Goal: Task Accomplishment & Management: Complete application form

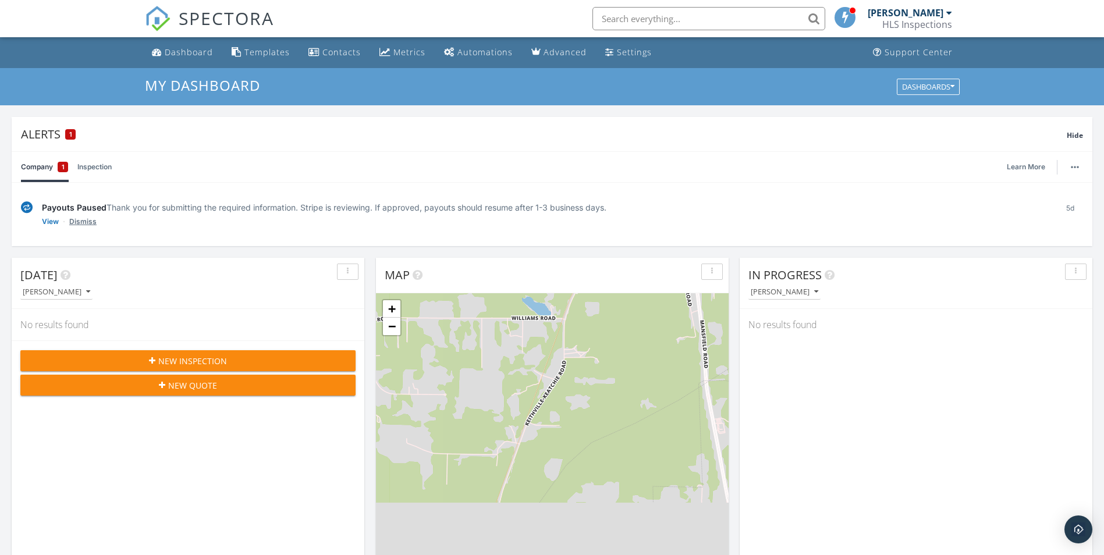
click at [83, 222] on link "Dismiss" at bounding box center [82, 222] width 27 height 12
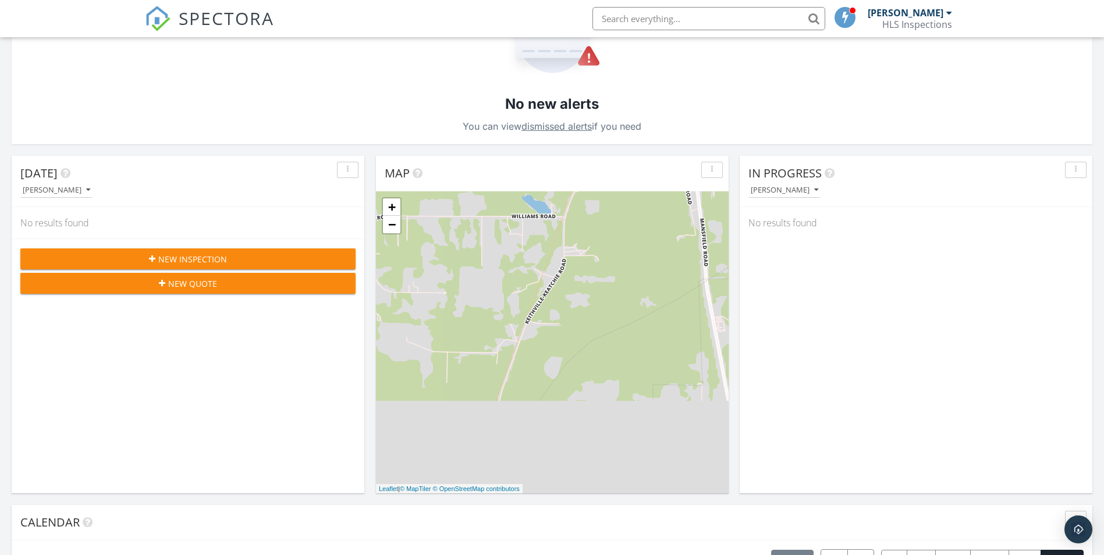
scroll to position [233, 0]
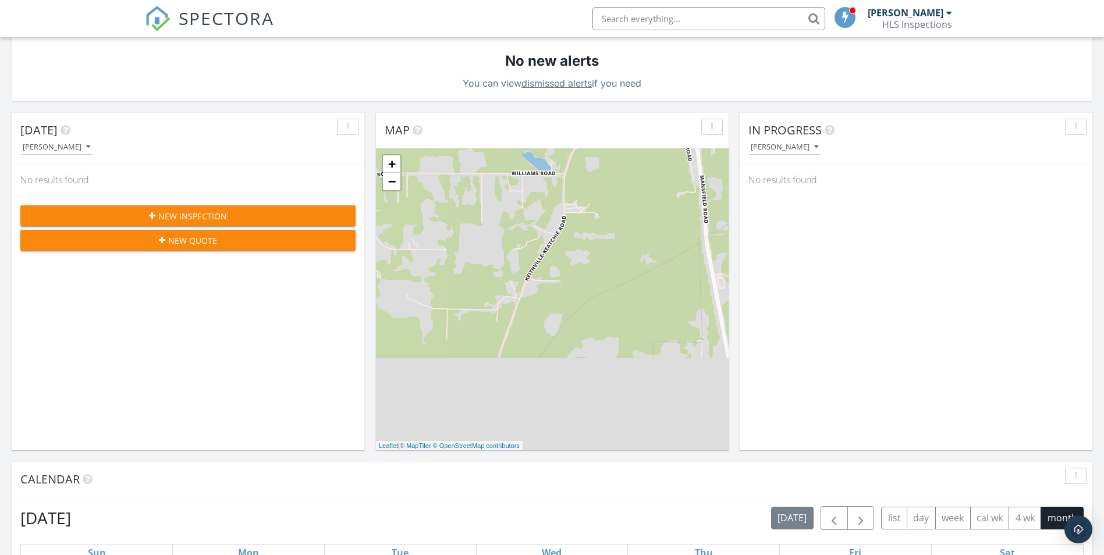
click at [200, 212] on span "New Inspection" at bounding box center [192, 216] width 69 height 12
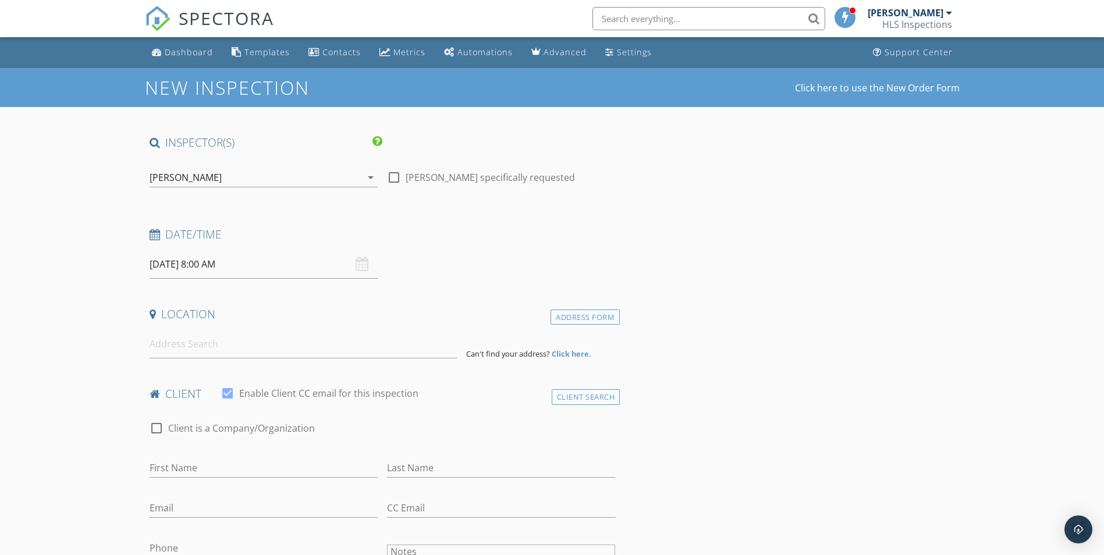
click at [366, 264] on div "[DATE] 8:00 AM" at bounding box center [264, 264] width 228 height 29
click at [358, 266] on div "[DATE] 8:00 AM" at bounding box center [264, 264] width 228 height 29
click at [217, 263] on input "[DATE] 8:00 AM" at bounding box center [264, 264] width 228 height 29
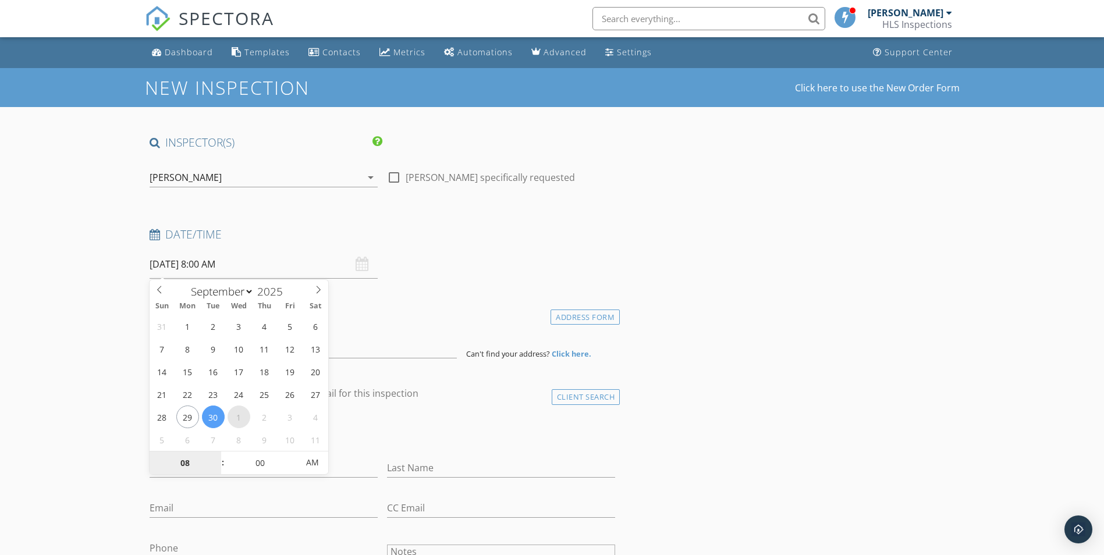
select select "9"
type input "[DATE] 8:00 AM"
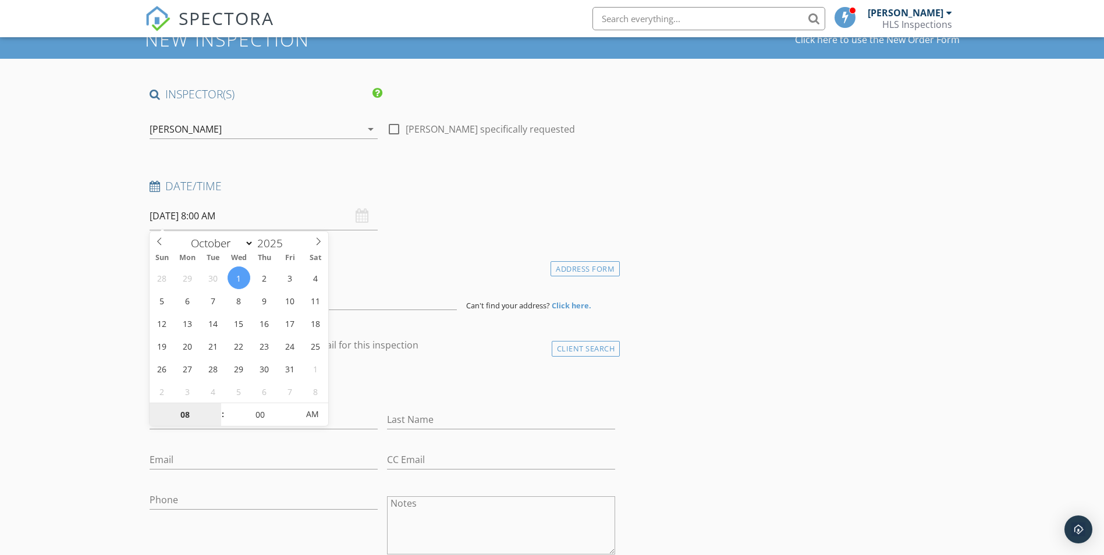
scroll to position [58, 0]
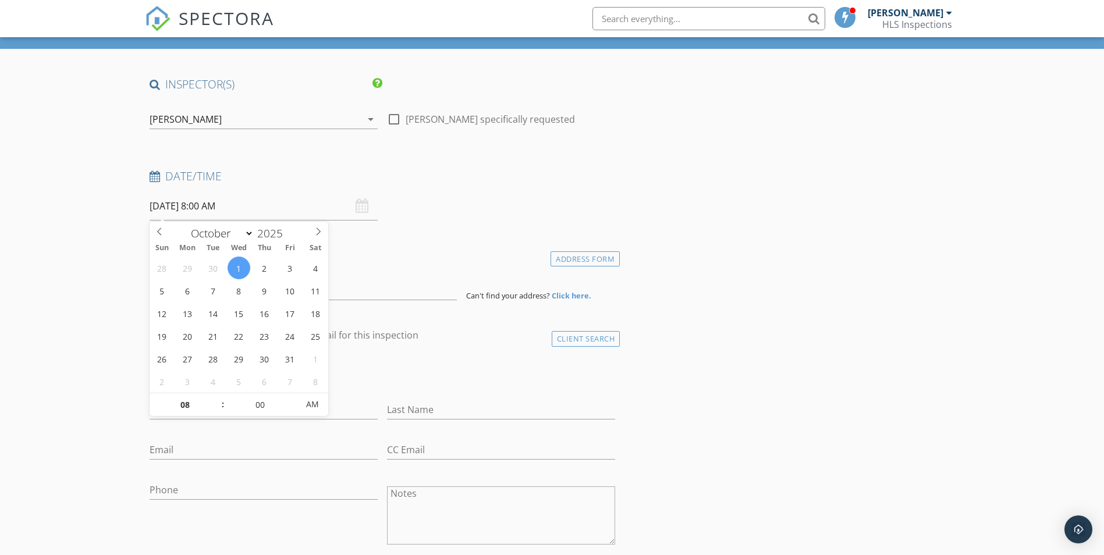
click at [447, 348] on div "client check_box Enable Client CC email for this inspection" at bounding box center [383, 339] width 476 height 23
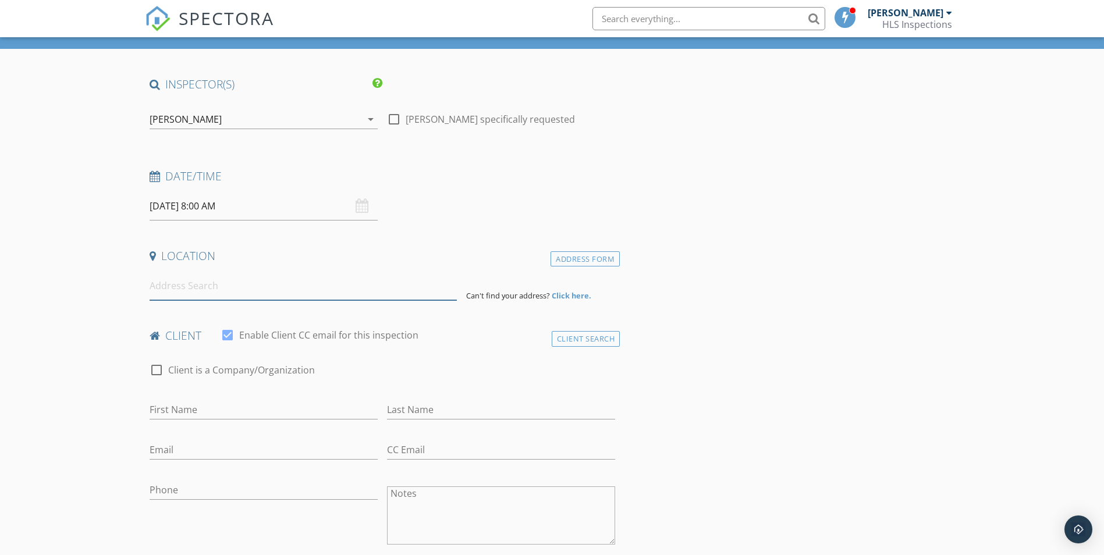
click at [331, 292] on input at bounding box center [303, 286] width 307 height 29
type input "[STREET_ADDRESS]"
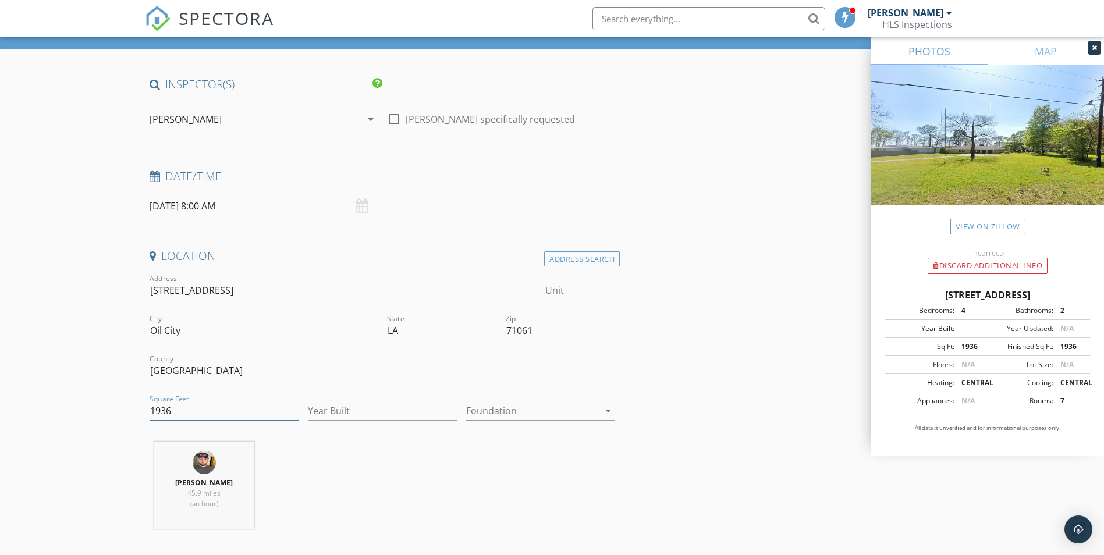
click at [249, 408] on input "1936" at bounding box center [224, 411] width 149 height 19
type input "1"
type input "2222"
click at [361, 413] on input "Year Built" at bounding box center [382, 411] width 149 height 19
click at [158, 412] on input "2222" at bounding box center [224, 411] width 149 height 19
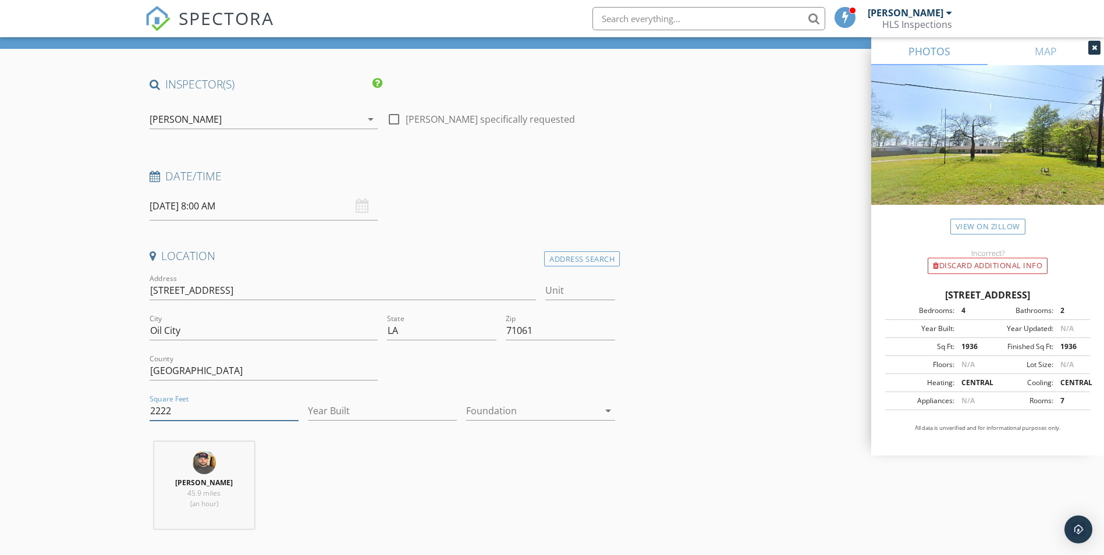
click at [154, 412] on input "2222" at bounding box center [224, 411] width 149 height 19
click at [357, 409] on input "Year Built" at bounding box center [382, 411] width 149 height 19
type input "1986"
click at [506, 407] on div at bounding box center [532, 411] width 133 height 19
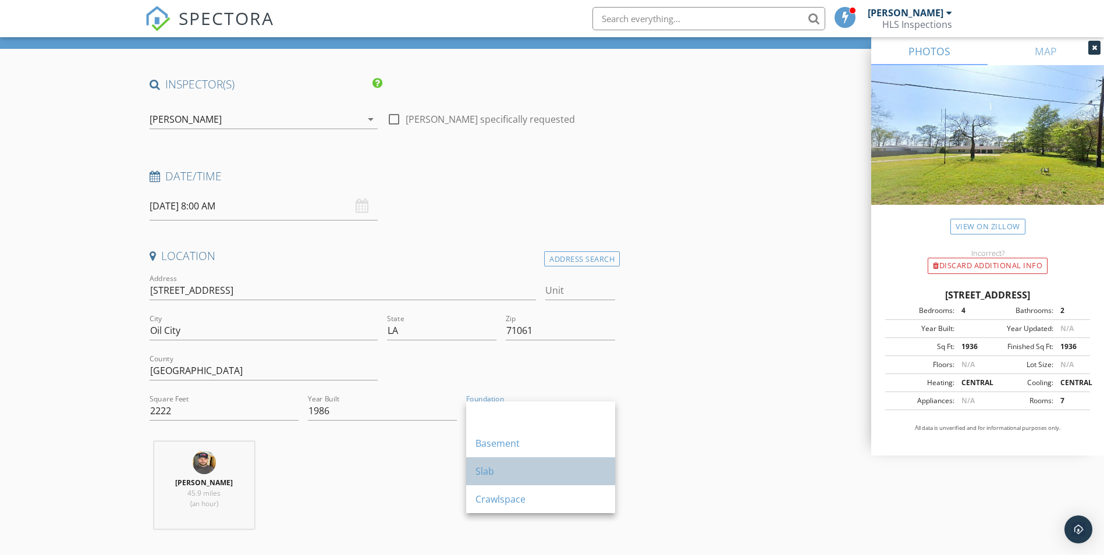
click at [506, 466] on div "Slab" at bounding box center [541, 472] width 130 height 14
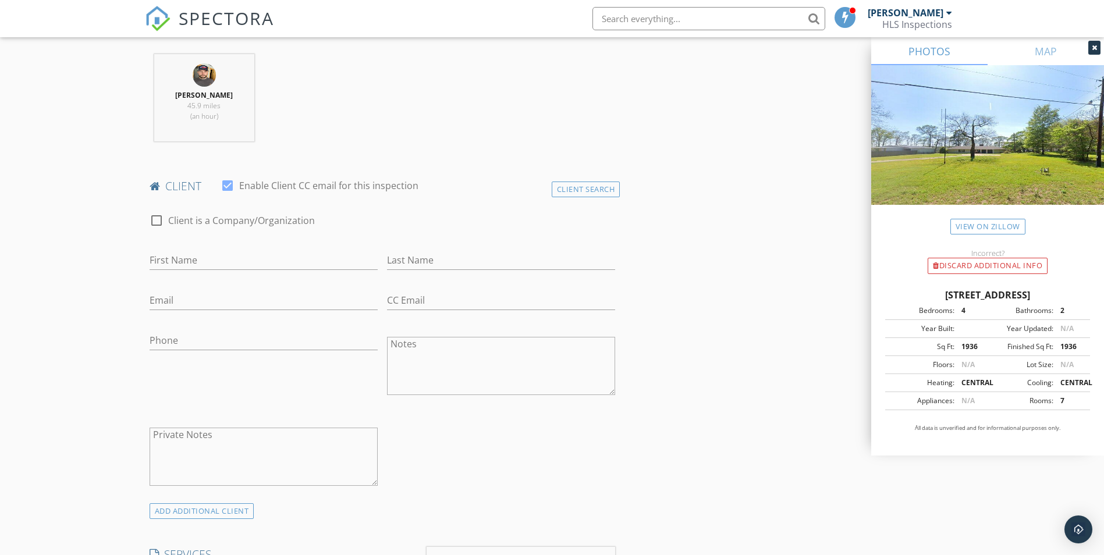
scroll to position [466, 0]
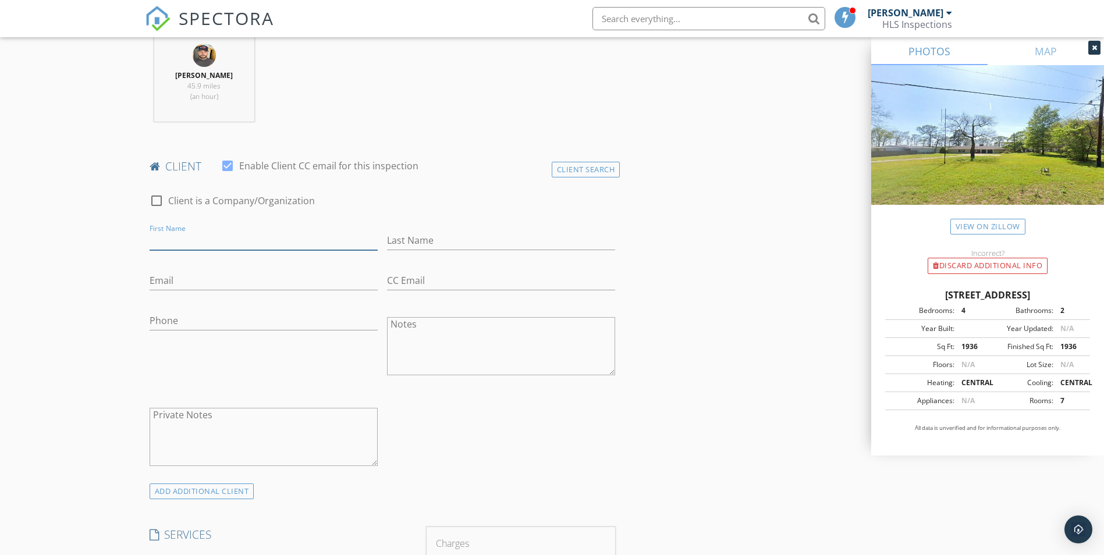
click at [207, 240] on input "First Name" at bounding box center [264, 240] width 228 height 19
click at [527, 240] on input "Last Name" at bounding box center [501, 240] width 228 height 19
type input "d"
type input "[PERSON_NAME]"
click at [277, 234] on input "First Name" at bounding box center [264, 240] width 228 height 19
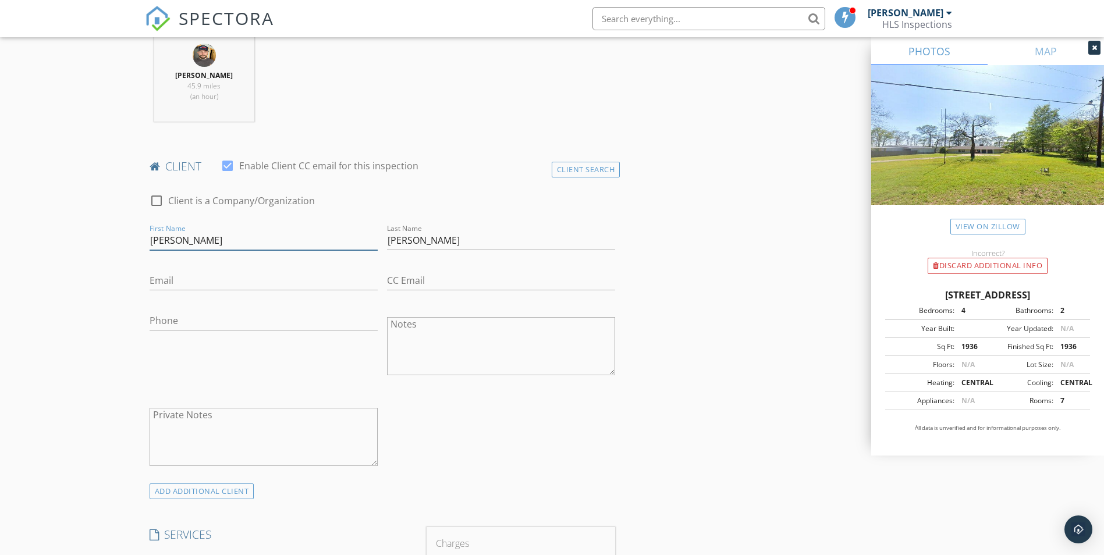
type input "[PERSON_NAME]"
click at [253, 281] on input "Email" at bounding box center [264, 280] width 228 height 19
type input "[EMAIL_ADDRESS][DOMAIN_NAME]"
click at [428, 276] on input "CC Email" at bounding box center [501, 280] width 228 height 19
click at [325, 325] on input "Phone" at bounding box center [264, 323] width 228 height 19
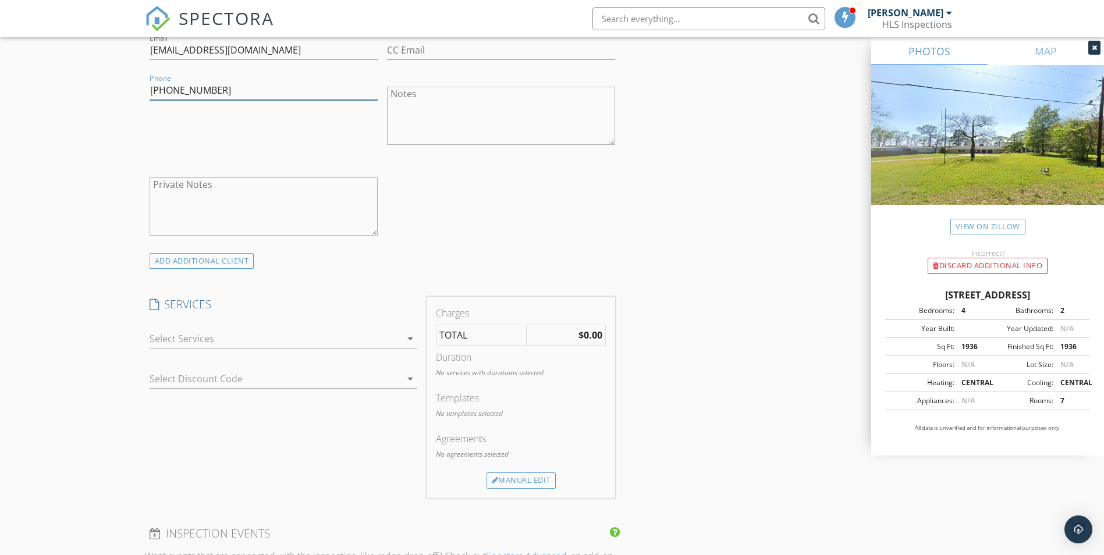
scroll to position [699, 0]
type input "[PHONE_NUMBER]"
click at [407, 334] on icon "arrow_drop_down" at bounding box center [410, 336] width 14 height 14
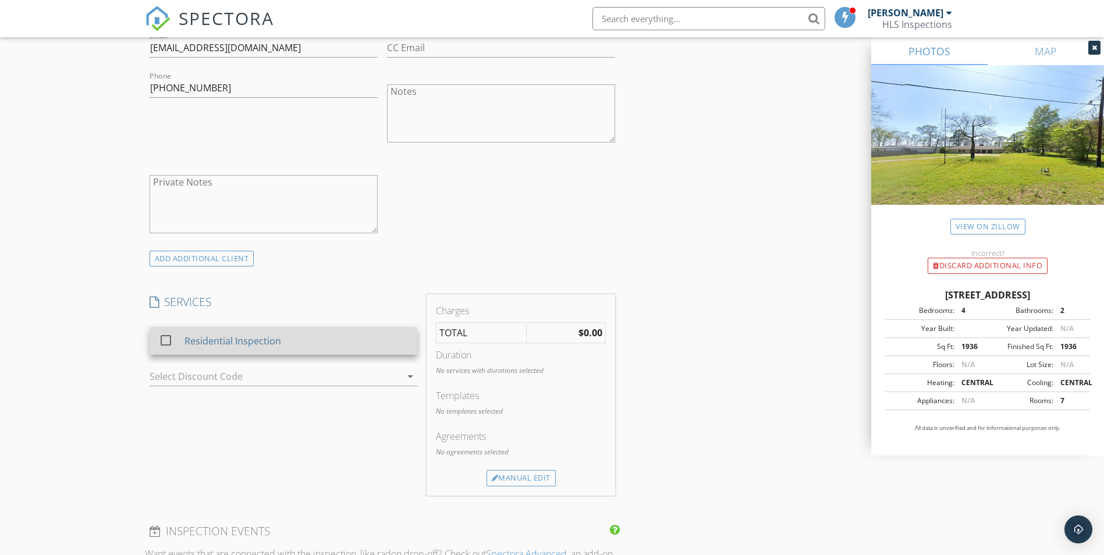
click at [374, 350] on div "Residential Inspection" at bounding box center [296, 340] width 224 height 23
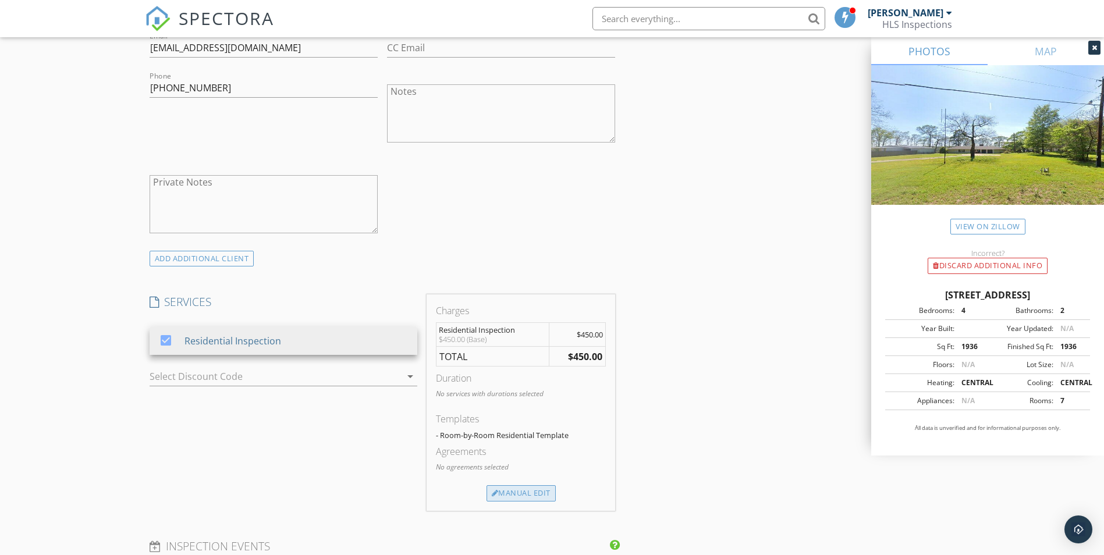
click at [523, 492] on div "Manual Edit" at bounding box center [521, 493] width 69 height 16
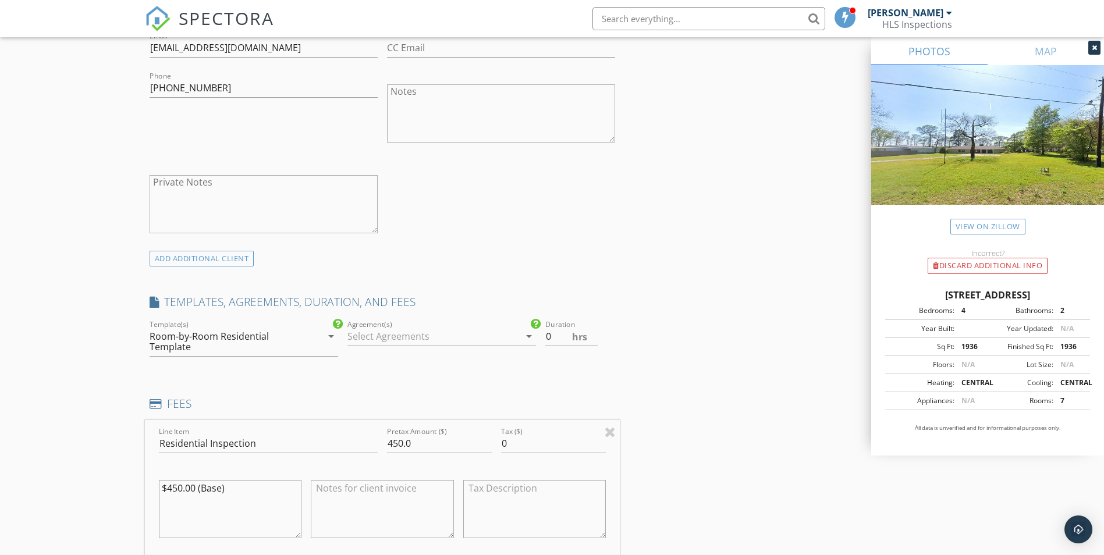
click at [453, 334] on div at bounding box center [434, 336] width 172 height 19
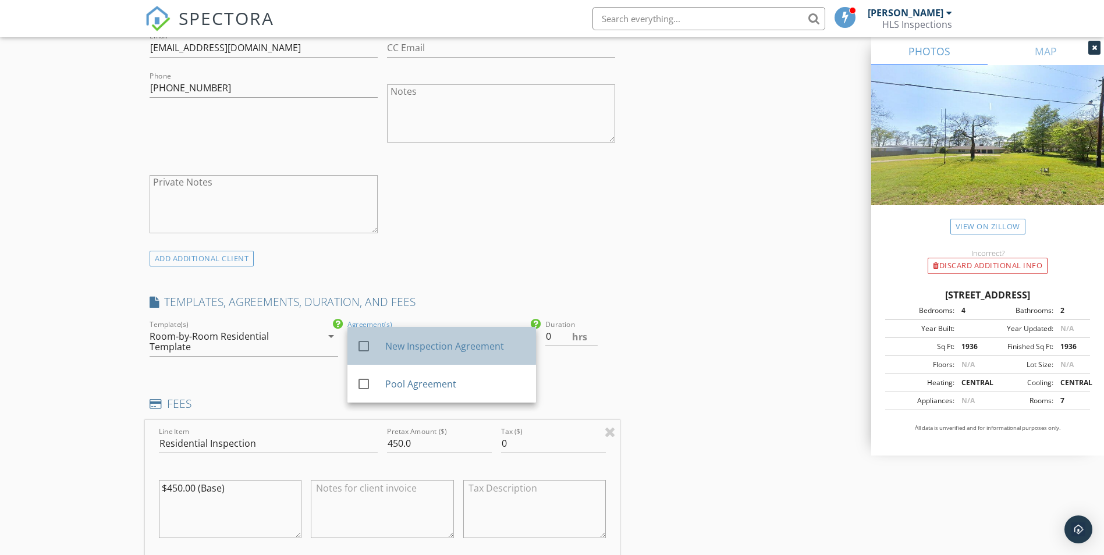
click at [442, 352] on div "New Inspection Agreement" at bounding box center [455, 346] width 141 height 14
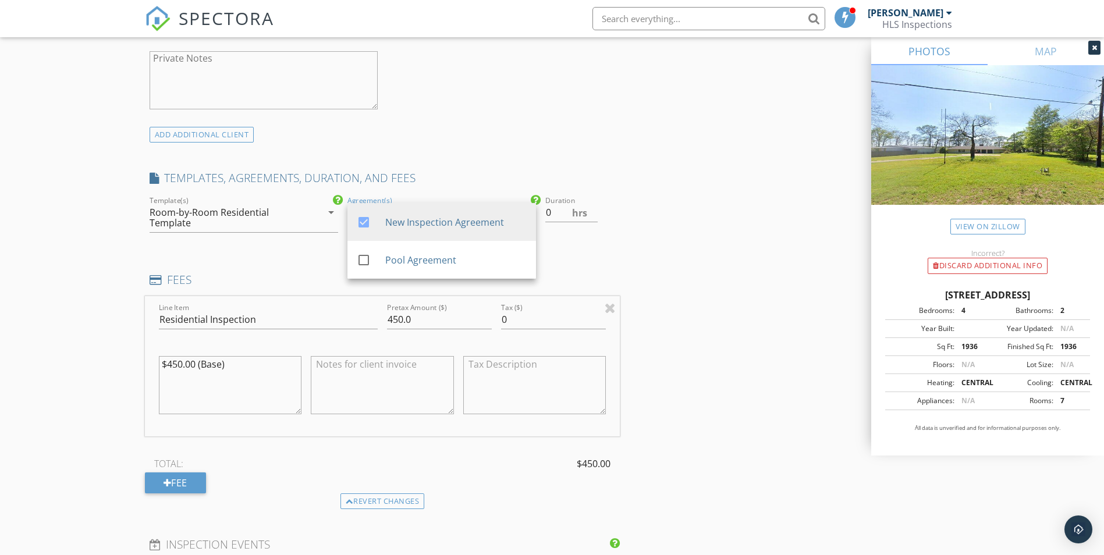
scroll to position [873, 0]
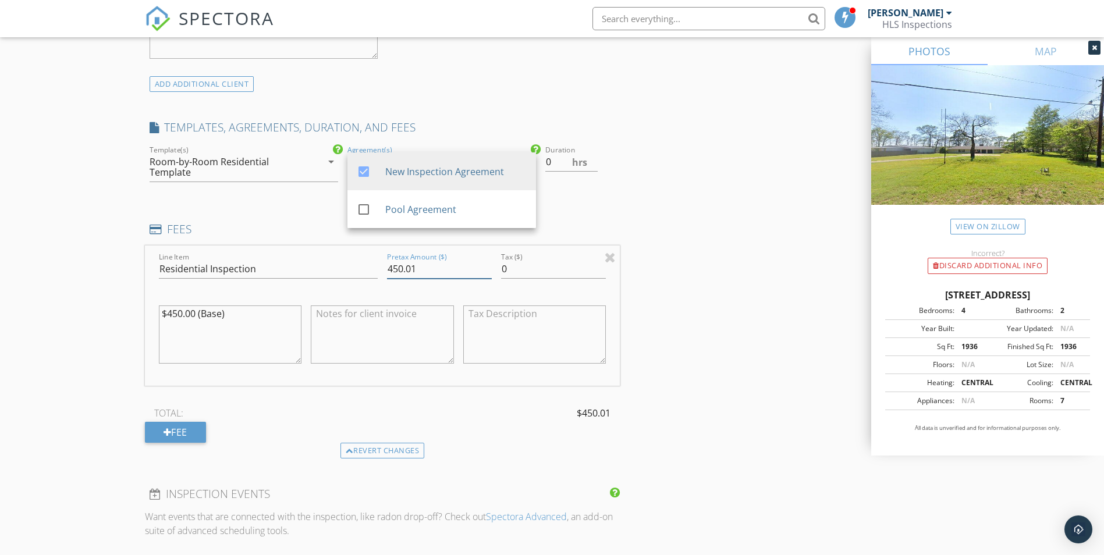
click at [487, 267] on input "450.01" at bounding box center [439, 269] width 105 height 19
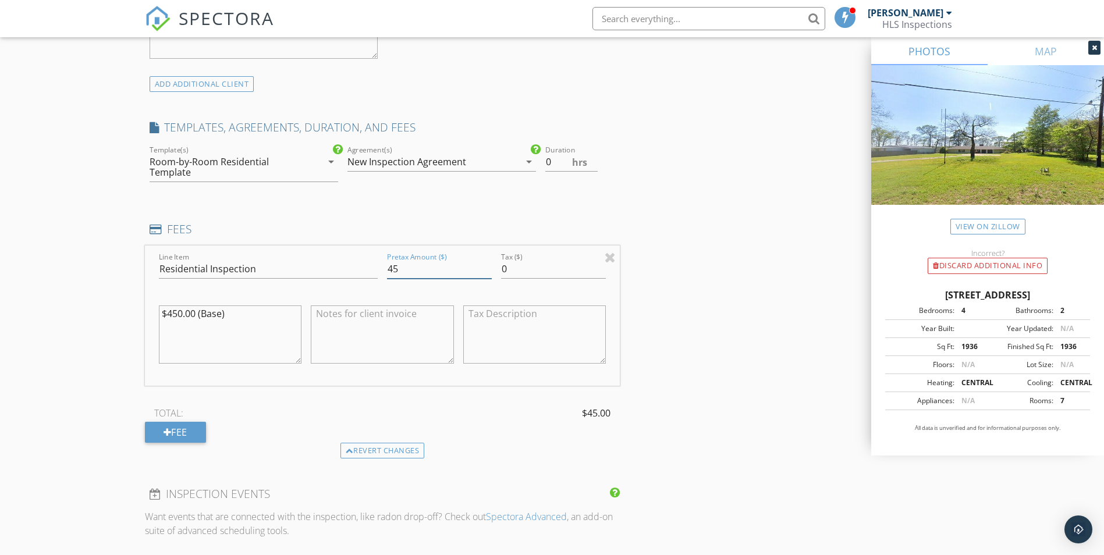
type input "4"
type input "425.00"
click at [228, 327] on textarea "$450.00 (Base)" at bounding box center [230, 335] width 143 height 58
click at [180, 315] on textarea "$450.00 (Base)" at bounding box center [230, 335] width 143 height 58
type textarea "$425.00 (Base)"
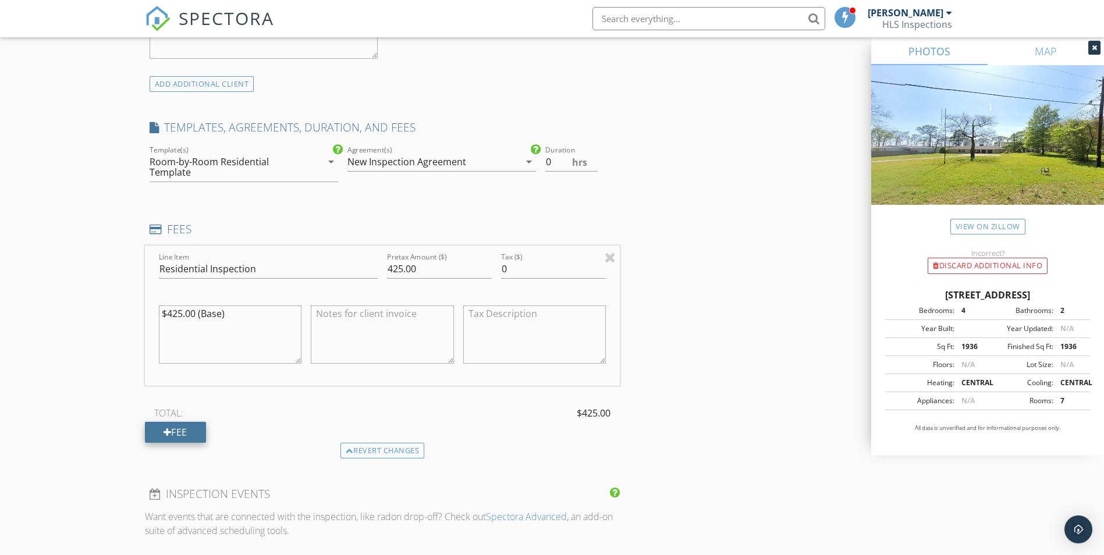
click at [169, 429] on div at bounding box center [168, 432] width 8 height 9
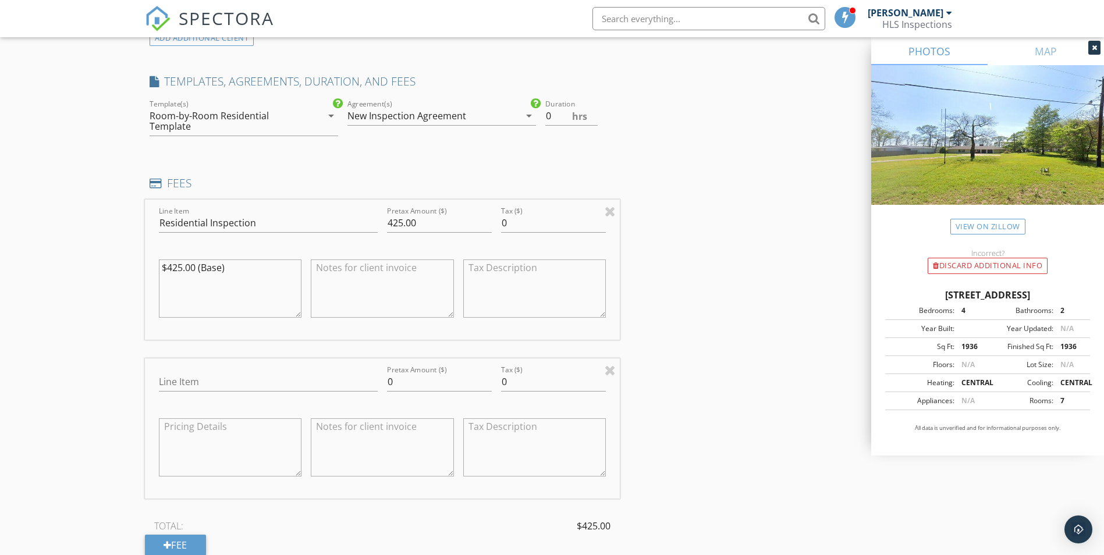
scroll to position [990, 0]
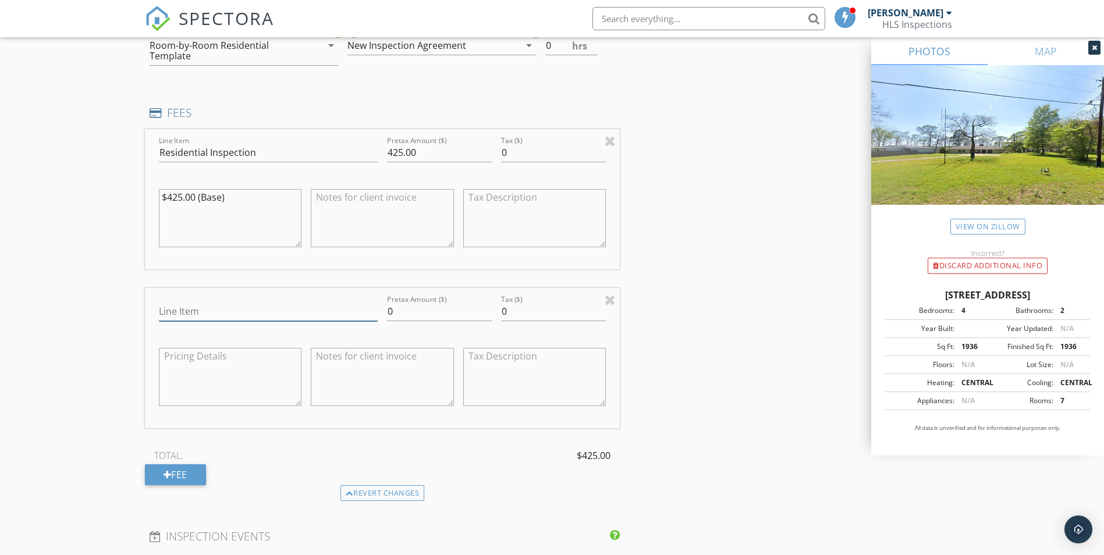
click at [283, 317] on input "Line Item" at bounding box center [268, 311] width 219 height 19
click at [608, 304] on div at bounding box center [610, 300] width 11 height 14
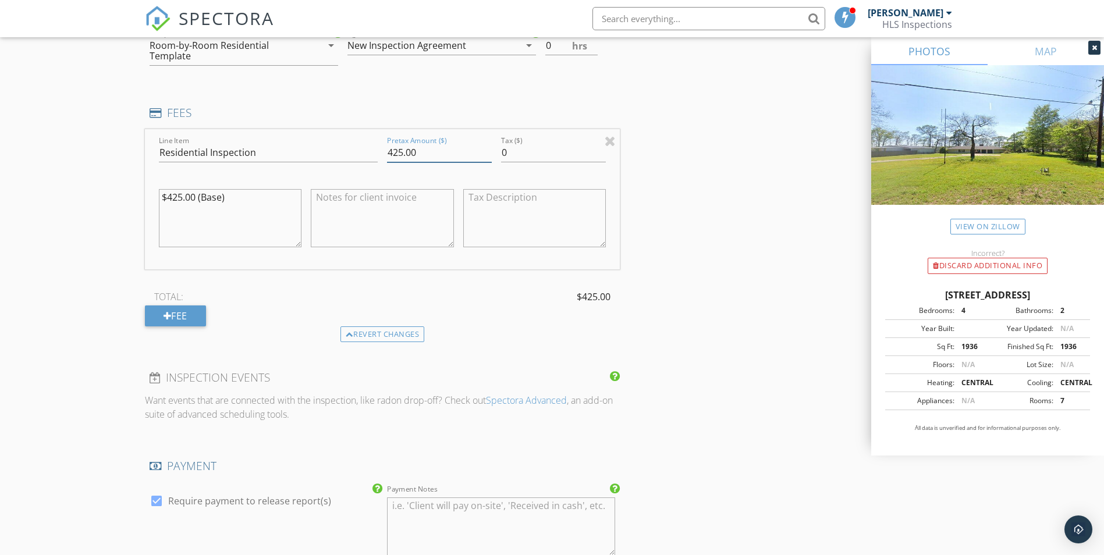
click at [403, 151] on input "425.00" at bounding box center [439, 152] width 105 height 19
type input "500.00"
click at [182, 199] on textarea "$425.00 (Base)" at bounding box center [230, 218] width 143 height 58
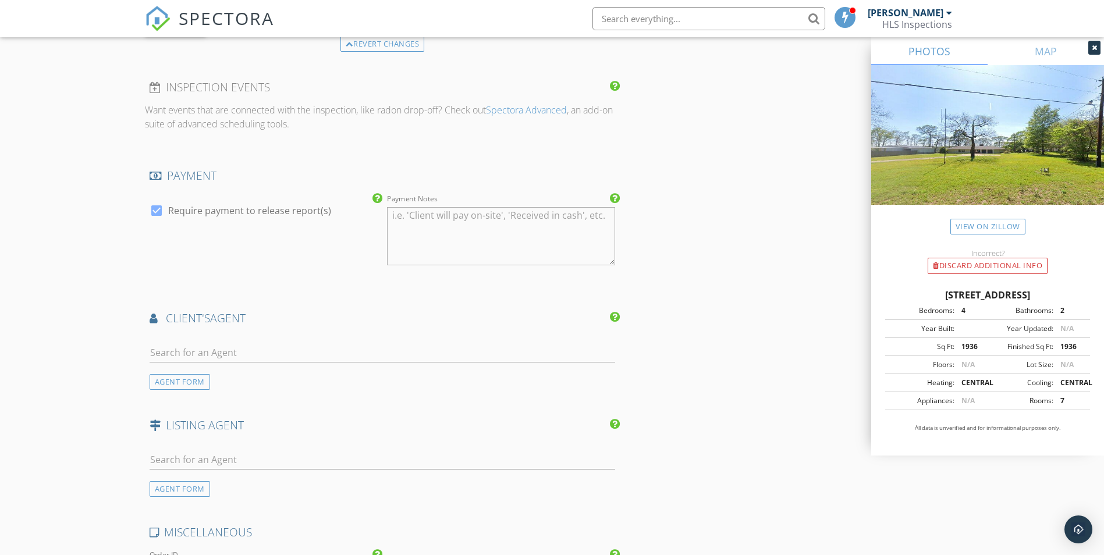
scroll to position [1455, 0]
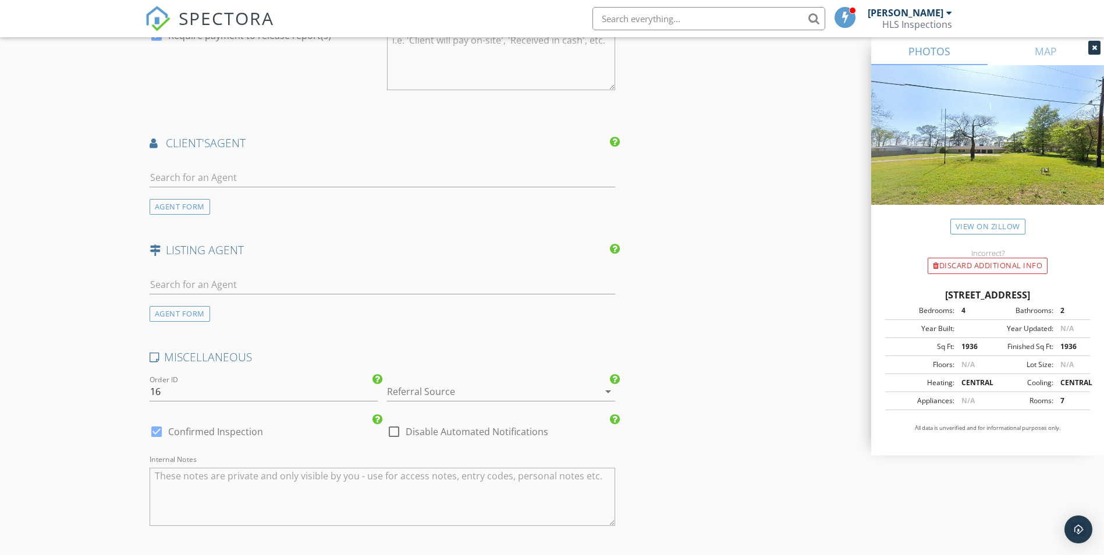
type textarea "$500.00 (Base)"
click at [432, 180] on input "text" at bounding box center [383, 177] width 466 height 19
click at [326, 288] on input "text" at bounding box center [383, 284] width 466 height 19
click at [359, 177] on input "text" at bounding box center [383, 177] width 466 height 19
type input "c"
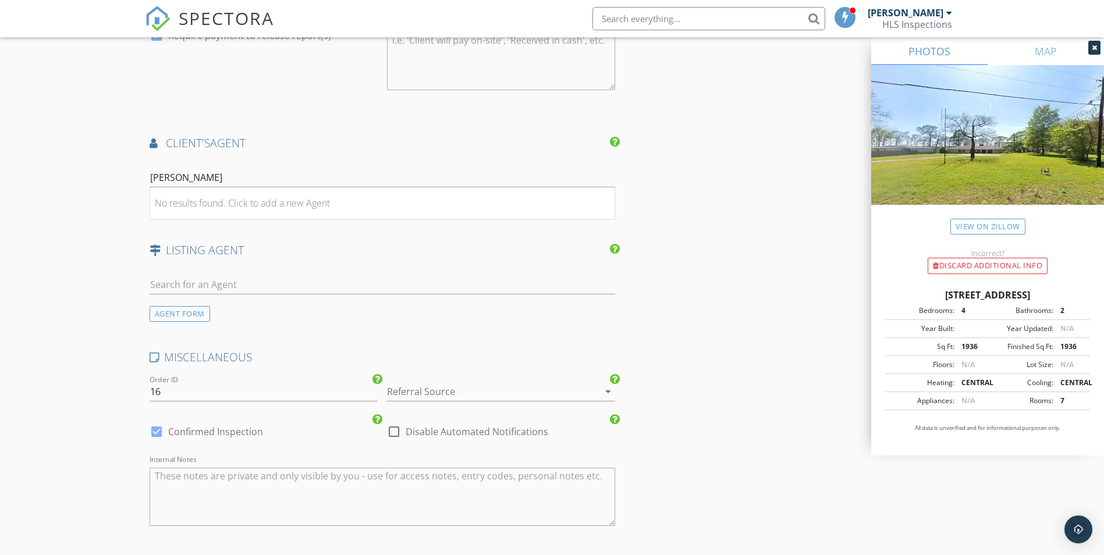
click at [271, 245] on h4 "LISTING AGENT" at bounding box center [383, 250] width 466 height 15
click at [229, 182] on input "[PERSON_NAME]" at bounding box center [383, 177] width 466 height 19
type input "C"
click at [204, 209] on div "AGENT FORM" at bounding box center [180, 207] width 61 height 16
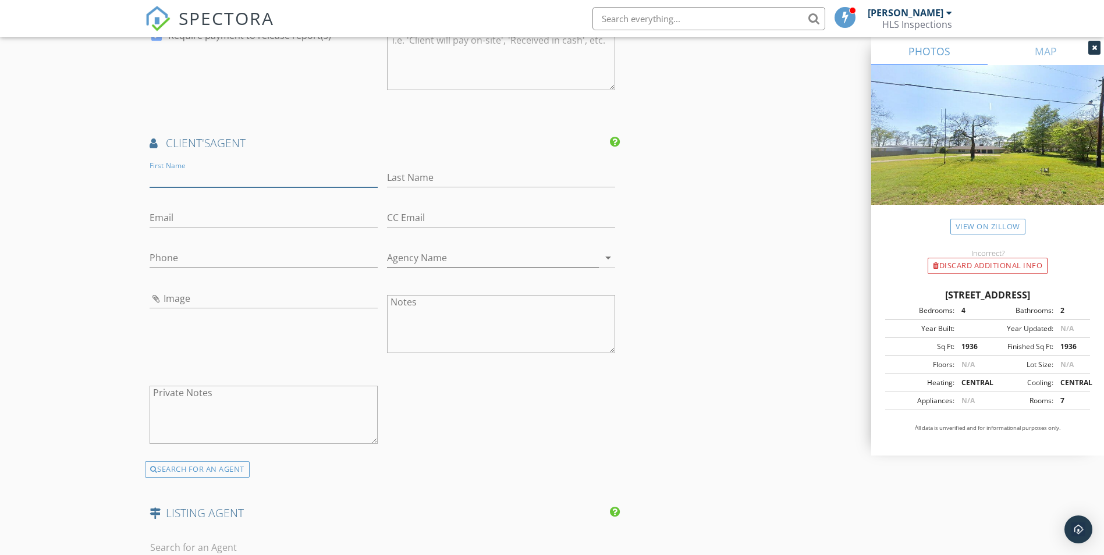
click at [219, 176] on input "First Name" at bounding box center [264, 177] width 228 height 19
type input "[PERSON_NAME]"
click at [442, 166] on div "Last Name" at bounding box center [501, 180] width 228 height 38
click at [452, 177] on input "Last Name" at bounding box center [501, 177] width 228 height 19
type input "[PERSON_NAME]"
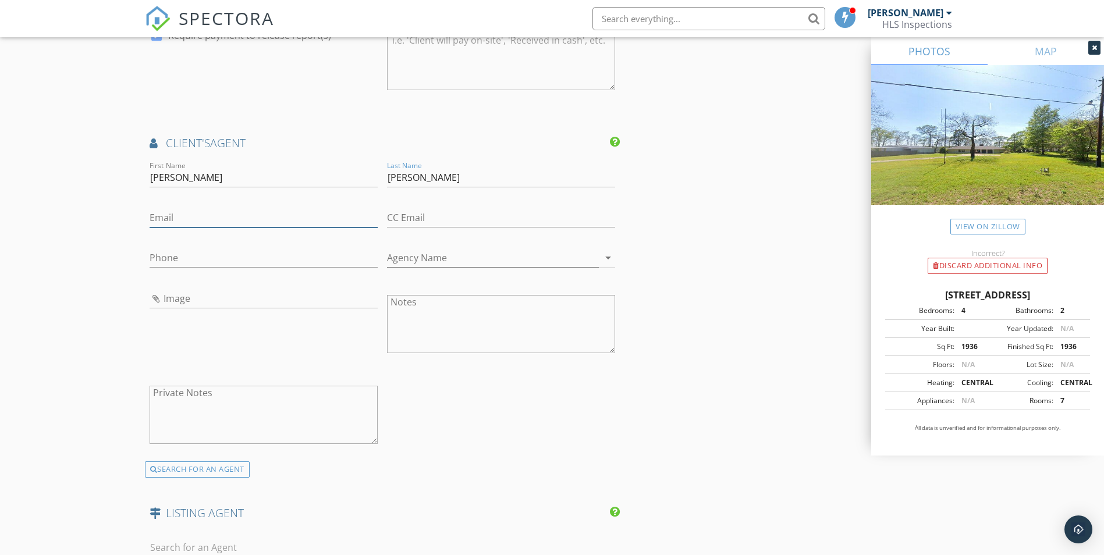
click at [241, 218] on input "Email" at bounding box center [264, 217] width 228 height 19
type input "[PERSON_NAME][EMAIL_ADDRESS][DOMAIN_NAME]"
click at [314, 253] on input "Phone" at bounding box center [264, 258] width 228 height 19
type input "[PHONE_NUMBER]"
click at [453, 254] on input "Agency Name" at bounding box center [493, 258] width 212 height 19
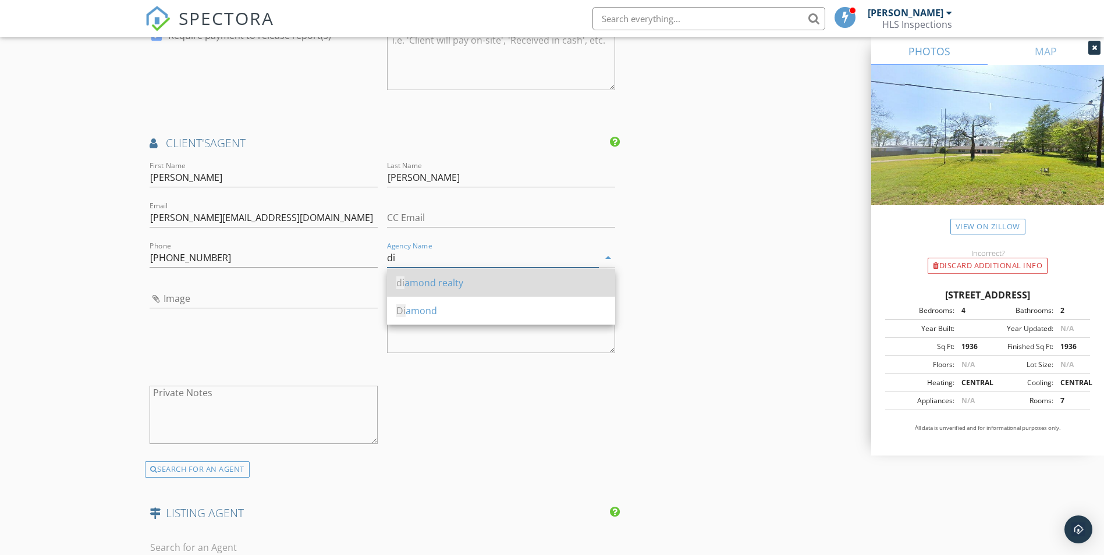
click at [463, 277] on div "[PERSON_NAME] realty" at bounding box center [501, 283] width 210 height 14
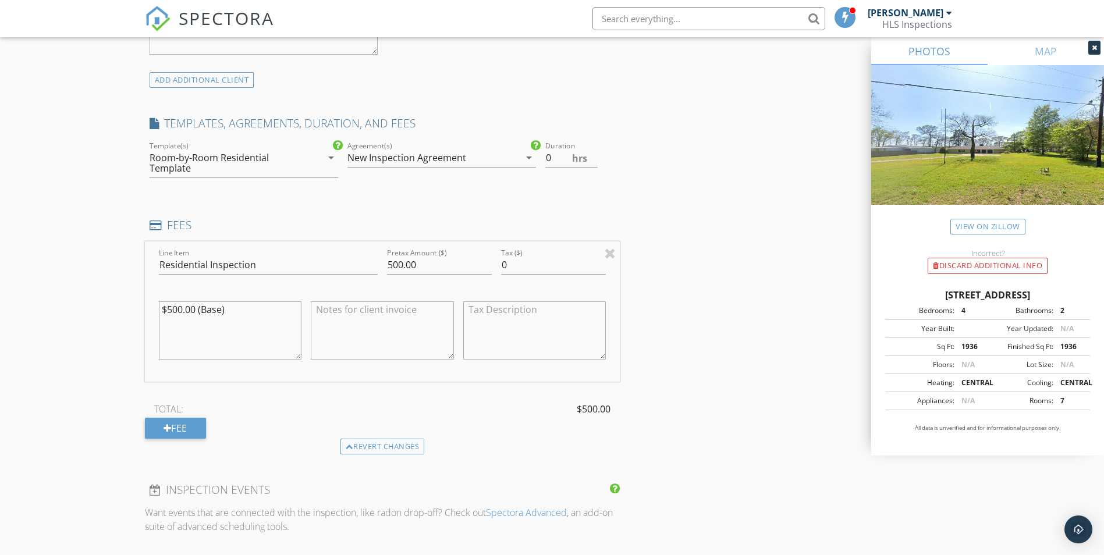
scroll to position [931, 0]
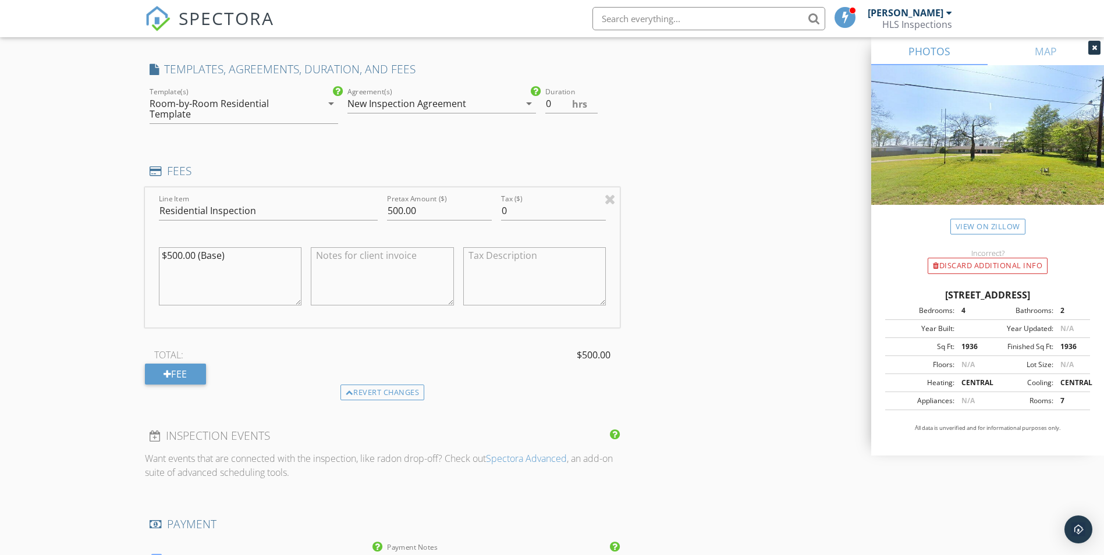
type input "diamond realty"
click at [402, 211] on input "500.00" at bounding box center [439, 210] width 105 height 19
type input "425.00"
click at [180, 256] on textarea "$500.00 (Base)" at bounding box center [230, 276] width 143 height 58
click at [181, 256] on textarea "$500.00 (Base)" at bounding box center [230, 276] width 143 height 58
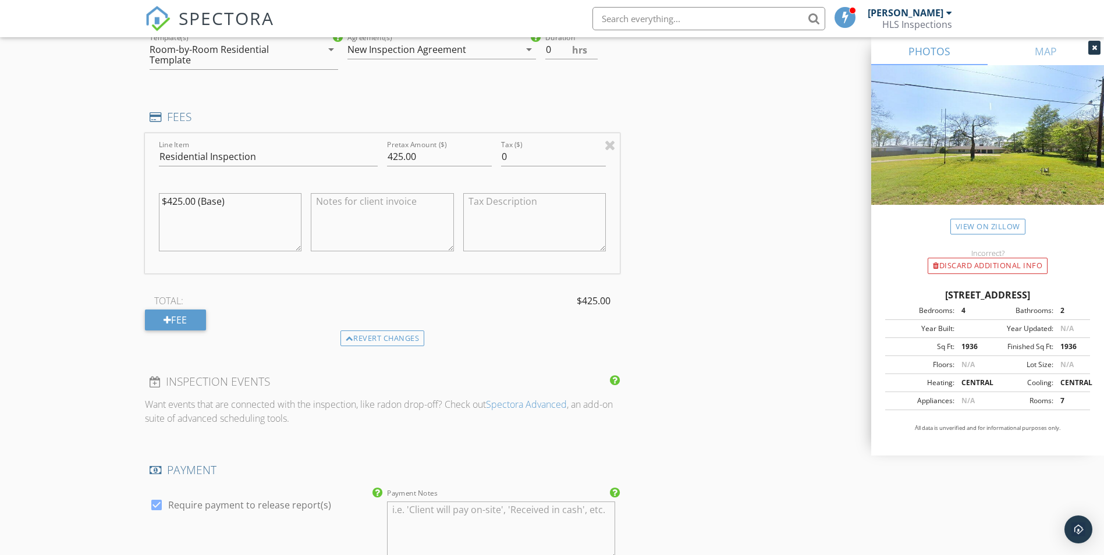
scroll to position [990, 0]
type textarea "$425.00 (Base)"
click at [180, 314] on div "Fee" at bounding box center [175, 316] width 61 height 21
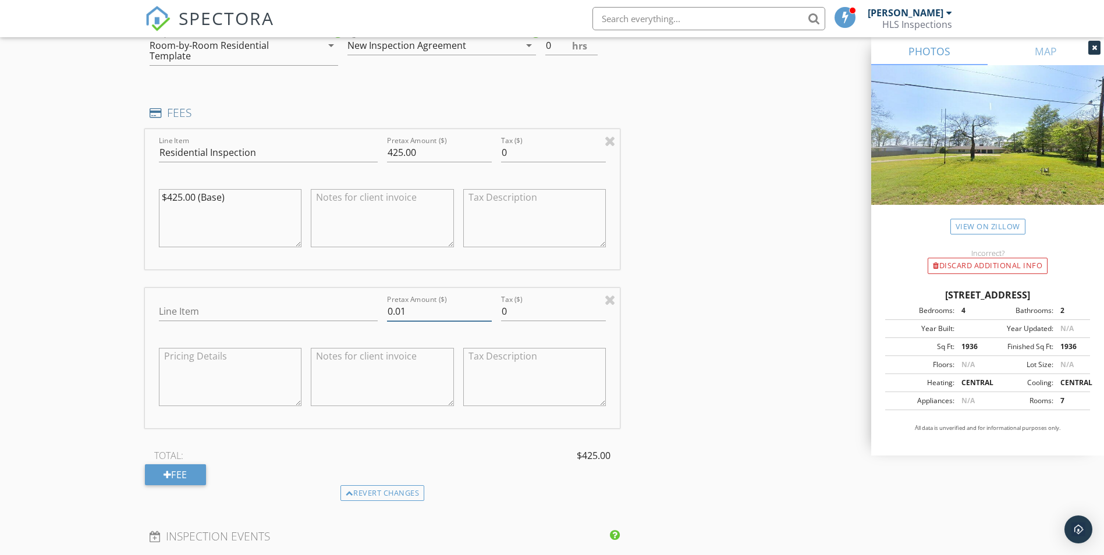
click at [488, 309] on input "0.01" at bounding box center [439, 311] width 105 height 19
type input "0"
click at [487, 316] on input "0" at bounding box center [439, 311] width 105 height 19
type input "75.00"
click at [278, 304] on input "Line Item" at bounding box center [268, 311] width 219 height 19
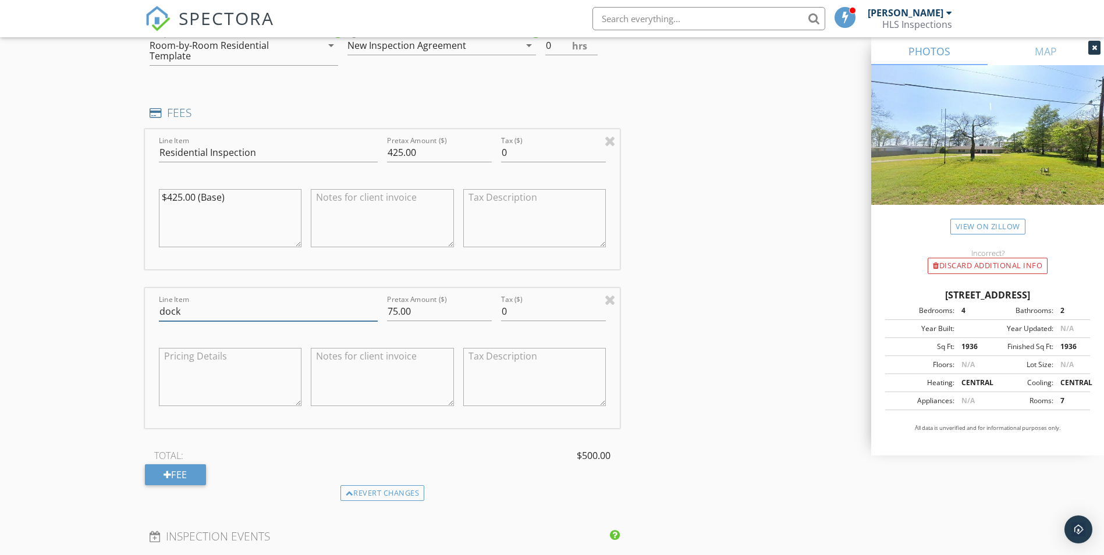
click at [203, 315] on input "dock" at bounding box center [268, 311] width 219 height 19
type input "d"
type input "B"
click at [256, 385] on textarea at bounding box center [230, 377] width 143 height 58
click at [235, 314] on input "Dock" at bounding box center [268, 311] width 219 height 19
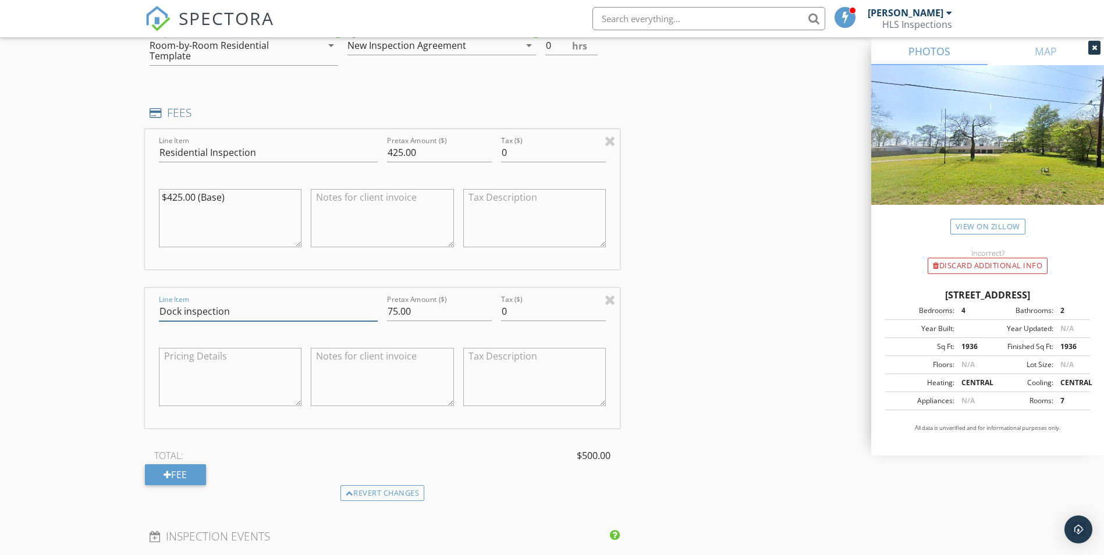
type input "Dock inspection"
click at [239, 388] on textarea at bounding box center [230, 377] width 143 height 58
click at [272, 358] on textarea at bounding box center [230, 377] width 143 height 58
click at [190, 355] on textarea "$75.00(Base)" at bounding box center [230, 377] width 143 height 58
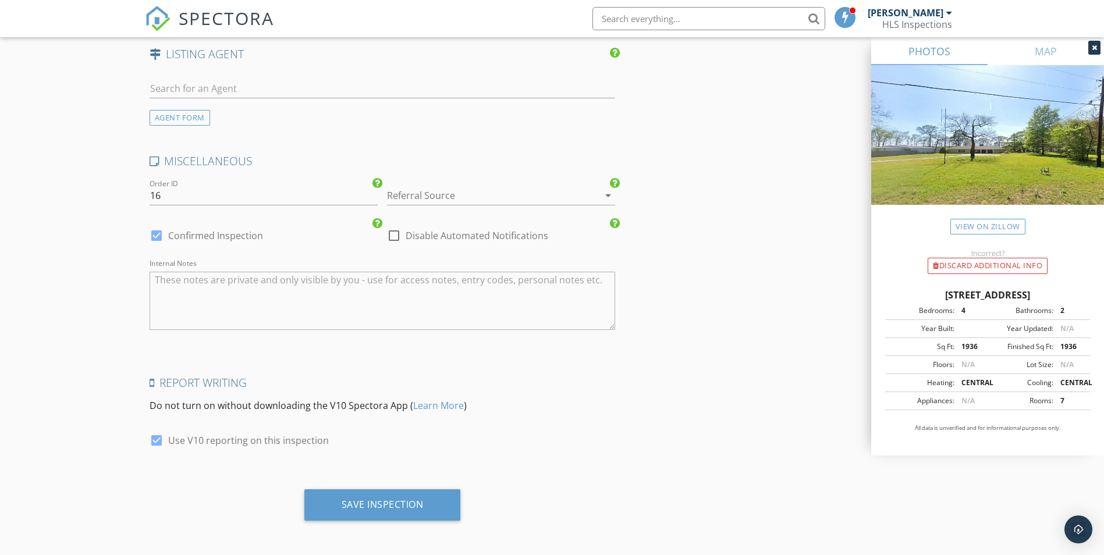
scroll to position [2076, 0]
type textarea "$75.00 (Base)"
click at [404, 499] on div "Save Inspection" at bounding box center [383, 503] width 82 height 12
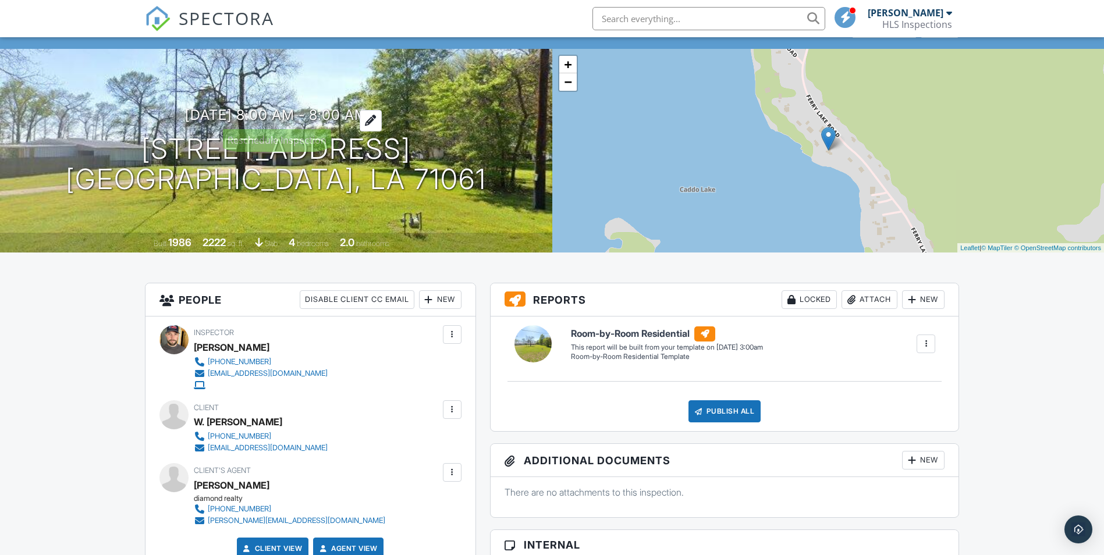
click at [349, 115] on h3 "[DATE] 8:00 am - 8:00 am" at bounding box center [276, 115] width 182 height 16
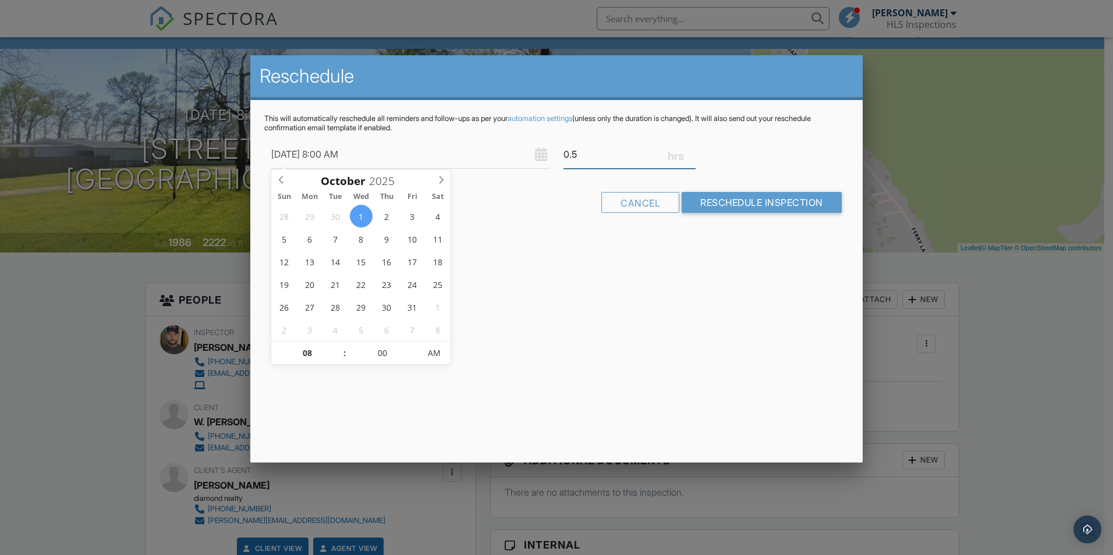
click at [690, 150] on input "0.5" at bounding box center [629, 154] width 132 height 29
click at [690, 150] on input "0.75" at bounding box center [629, 154] width 132 height 29
click at [690, 150] on input "1" at bounding box center [629, 154] width 132 height 29
click at [690, 150] on input "1.25" at bounding box center [629, 154] width 132 height 29
click at [690, 150] on input "1.5" at bounding box center [629, 154] width 132 height 29
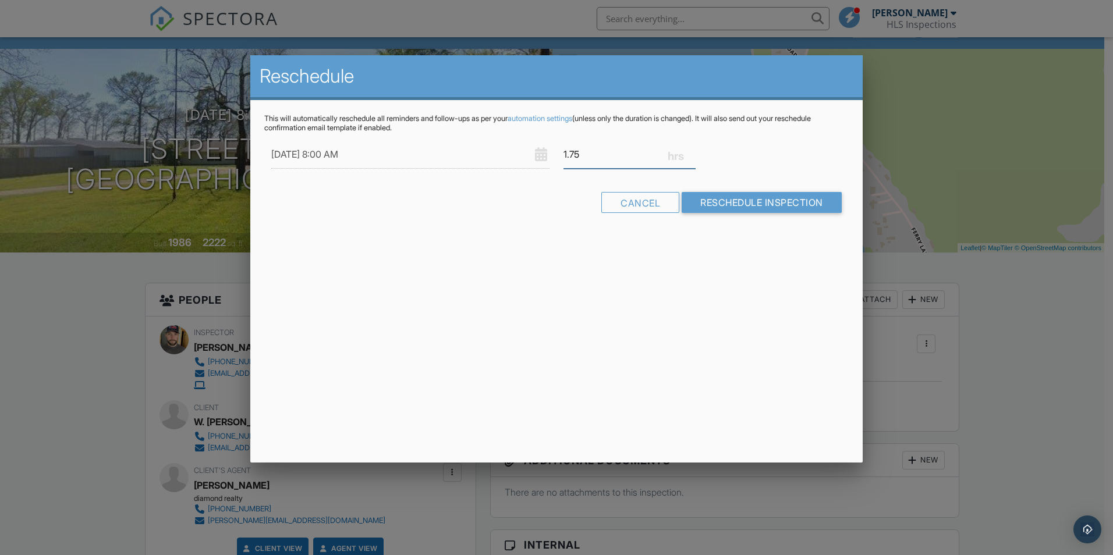
click at [690, 150] on input "1.75" at bounding box center [629, 154] width 132 height 29
click at [690, 150] on input "2" at bounding box center [629, 154] width 132 height 29
click at [690, 150] on input "2.25" at bounding box center [629, 154] width 132 height 29
click at [690, 150] on input "2.5" at bounding box center [629, 154] width 132 height 29
click at [690, 150] on input "2.75" at bounding box center [629, 154] width 132 height 29
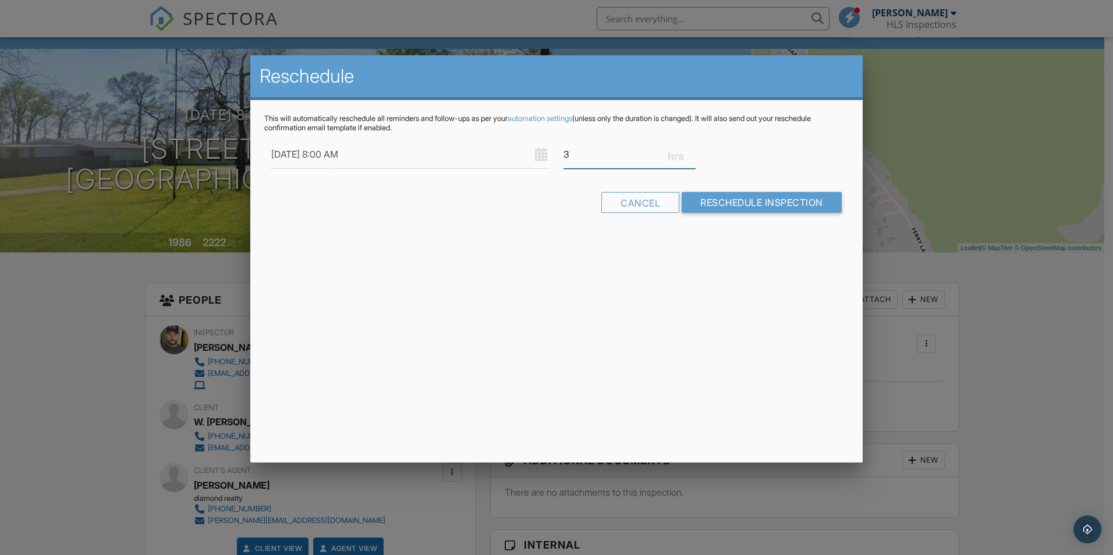
type input "3"
click at [690, 150] on input "3" at bounding box center [629, 154] width 132 height 29
click at [710, 205] on input "Reschedule Inspection" at bounding box center [762, 202] width 160 height 21
